Goal: Information Seeking & Learning: Learn about a topic

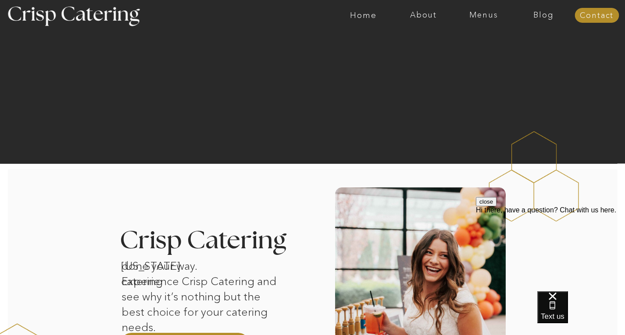
scroll to position [131, 0]
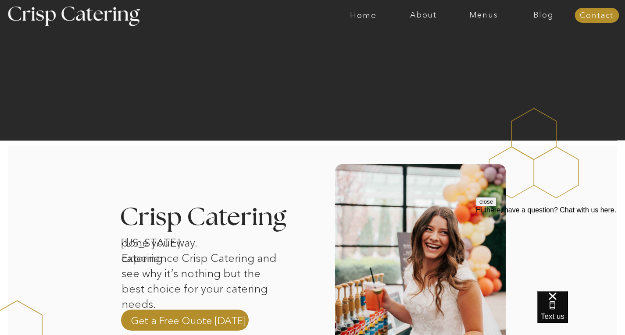
click at [496, 206] on button "close" at bounding box center [486, 201] width 21 height 9
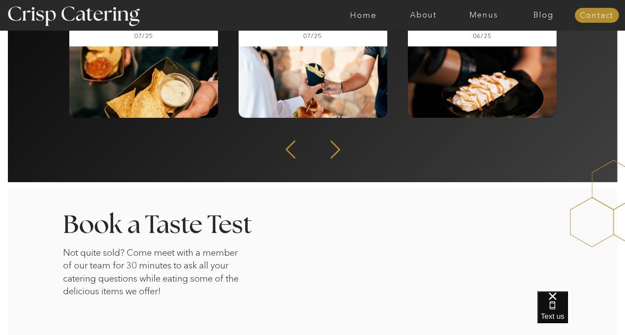
scroll to position [1183, 0]
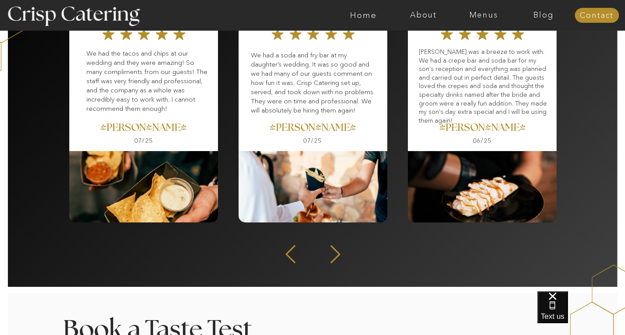
click at [475, 24] on div at bounding box center [347, 15] width 1390 height 31
click at [478, 21] on div at bounding box center [347, 15] width 1390 height 31
click at [491, 13] on nav "Menus" at bounding box center [483, 15] width 60 height 9
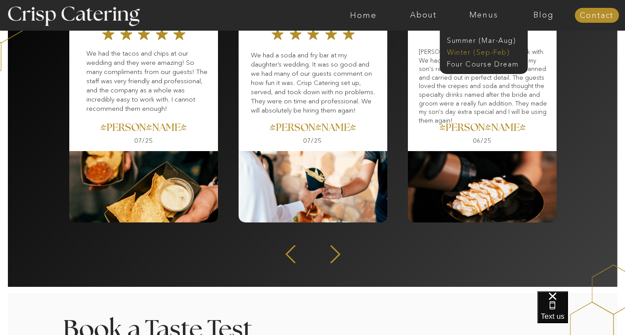
click at [463, 54] on nav "Winter (Sep-Feb)" at bounding box center [483, 51] width 72 height 8
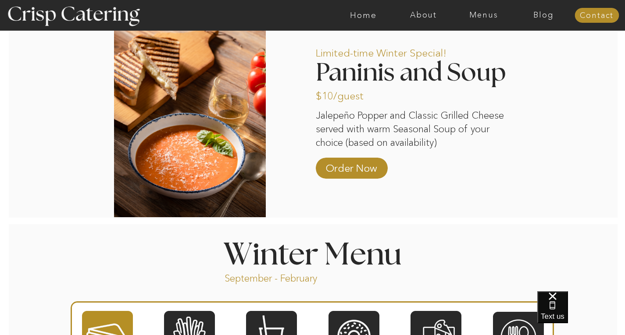
scroll to position [665, 0]
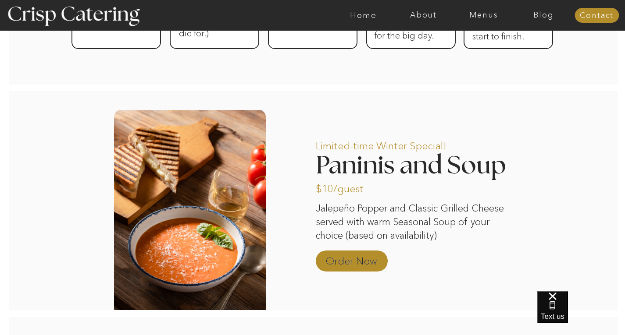
click at [335, 262] on p "Order Now" at bounding box center [351, 258] width 58 height 25
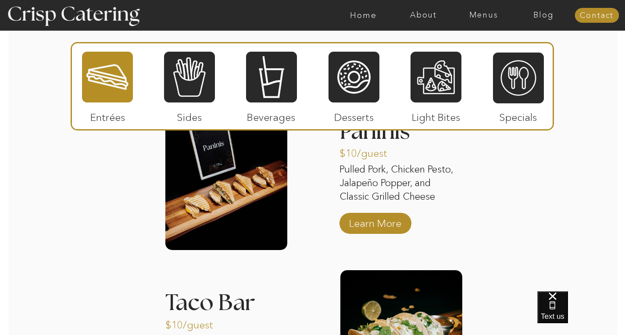
scroll to position [1030, 0]
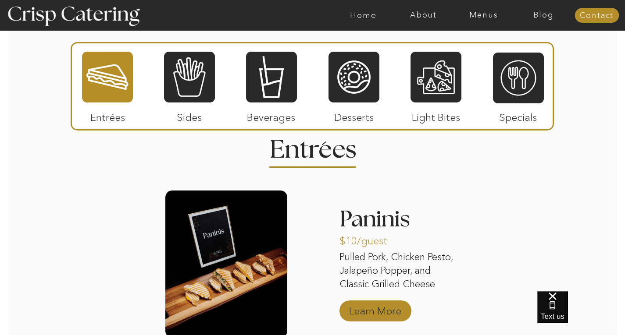
click at [375, 309] on p "Learn More" at bounding box center [375, 308] width 58 height 25
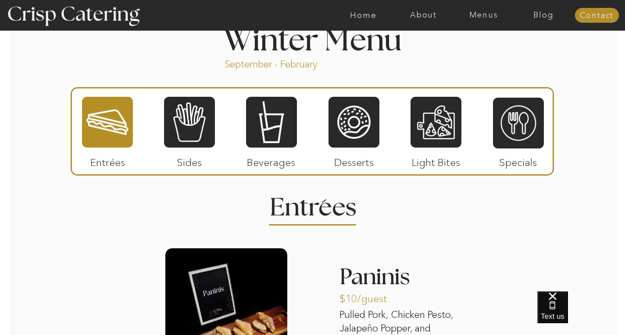
scroll to position [1096, 0]
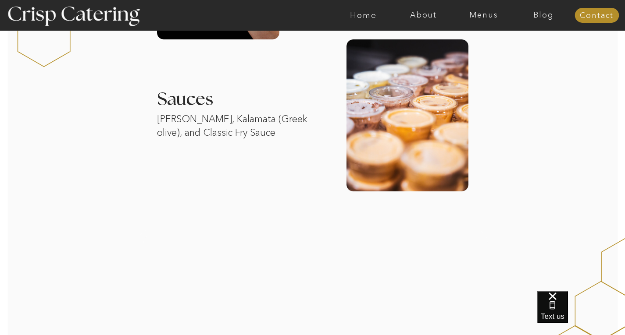
scroll to position [351, 0]
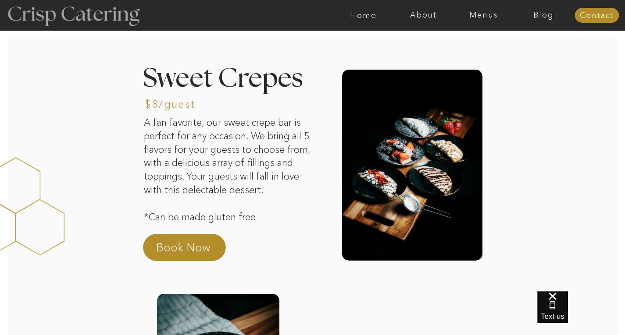
click at [47, 3] on div at bounding box center [73, 15] width 161 height 82
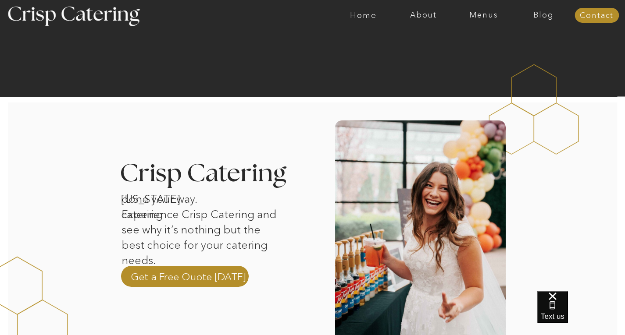
scroll to position [131, 0]
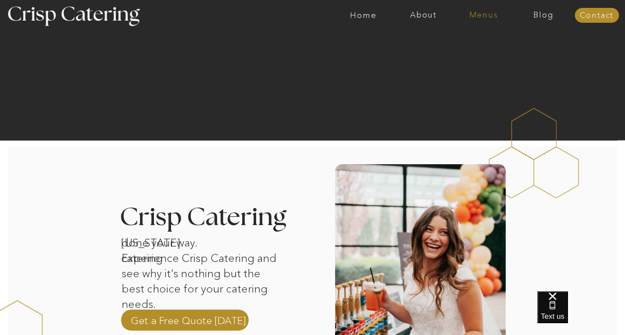
click at [488, 13] on nav "Menus" at bounding box center [483, 15] width 60 height 9
click at [472, 50] on nav "Winter (Sep-Feb)" at bounding box center [483, 51] width 72 height 8
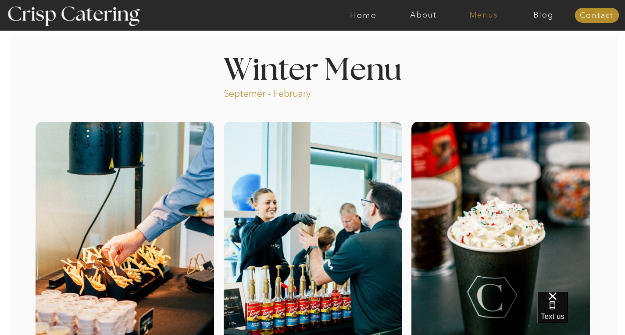
click at [462, 11] on nav "Menus" at bounding box center [483, 15] width 60 height 9
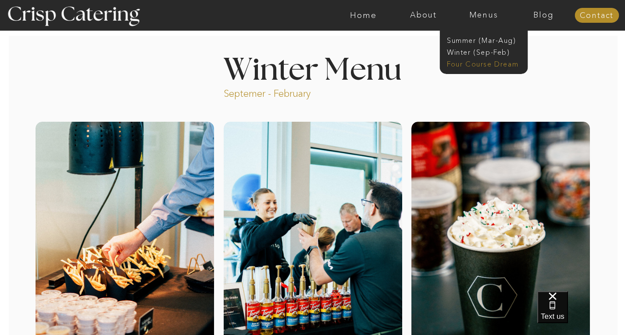
click at [470, 61] on nav "Four Course Dream" at bounding box center [486, 63] width 78 height 8
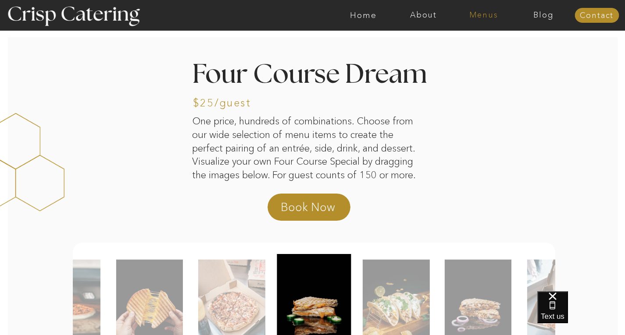
click at [485, 13] on nav "Menus" at bounding box center [483, 15] width 60 height 9
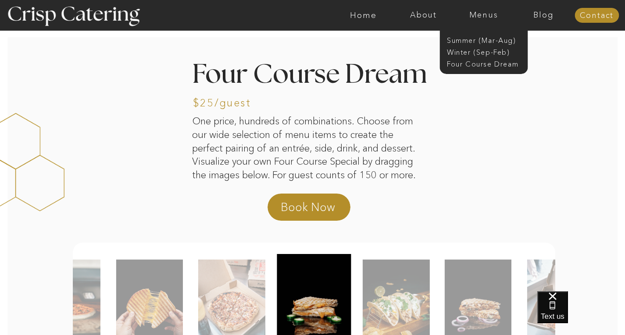
click at [466, 57] on div at bounding box center [483, 45] width 88 height 58
click at [470, 55] on nav "Winter (Sep-Feb)" at bounding box center [483, 51] width 72 height 8
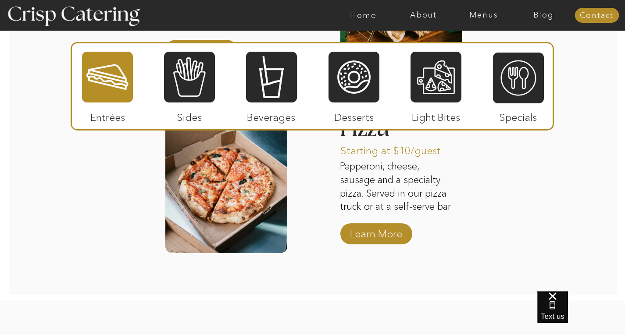
scroll to position [1622, 0]
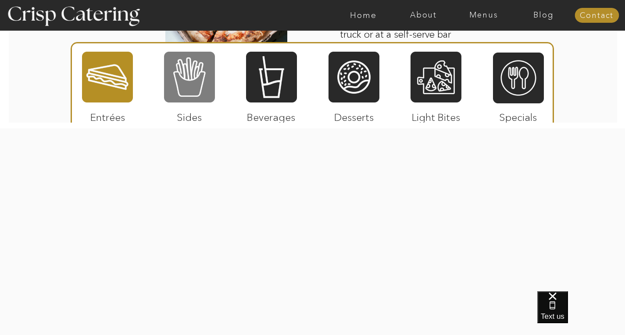
click at [184, 75] on div at bounding box center [189, 77] width 51 height 53
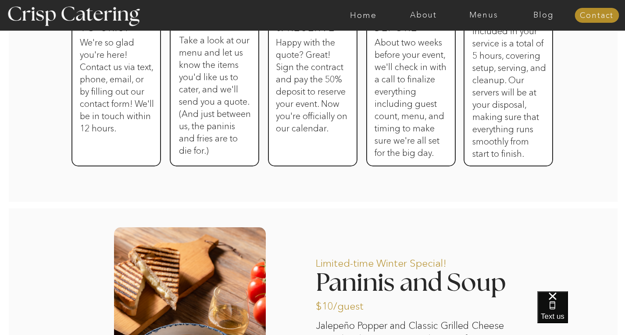
scroll to position [394, 0]
